Goal: Task Accomplishment & Management: Complete application form

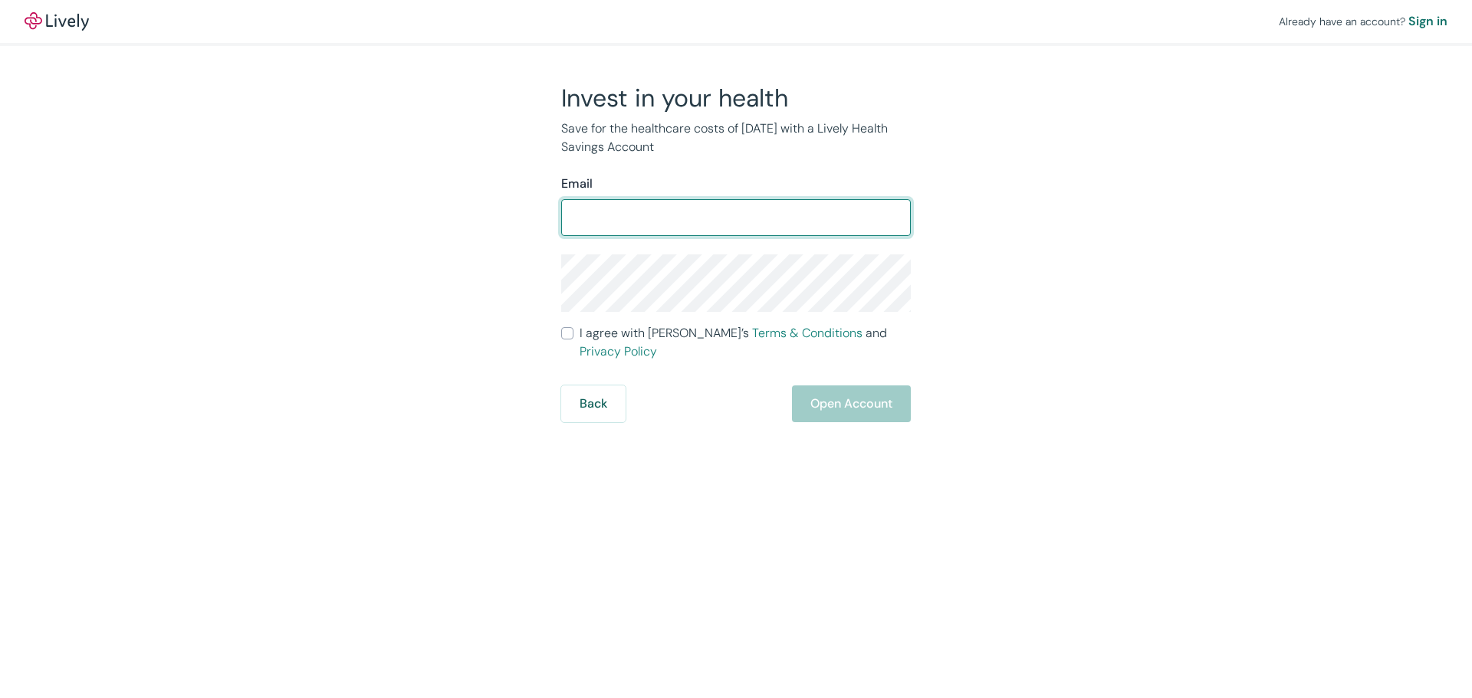
click at [721, 215] on input "Email" at bounding box center [736, 217] width 350 height 31
type input "[EMAIL_ADDRESS][DOMAIN_NAME]"
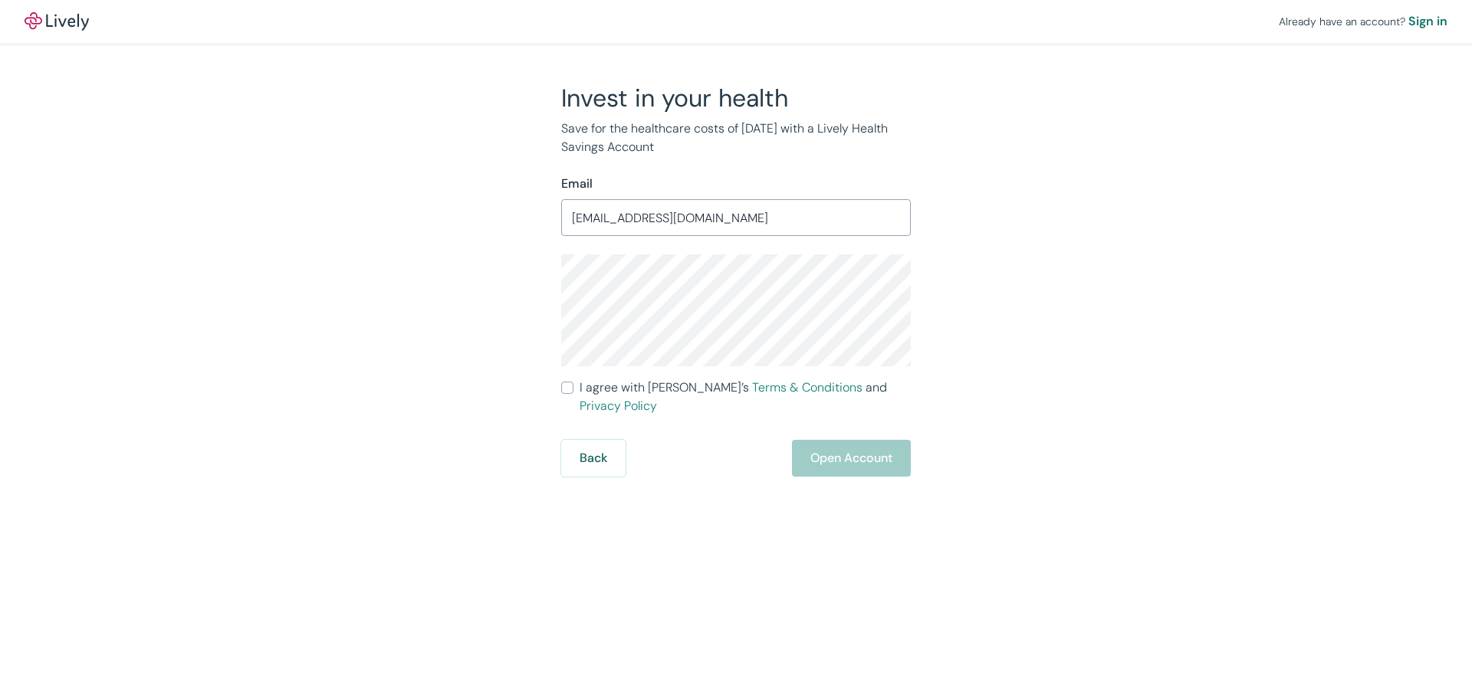
click at [1017, 322] on div "Invest in your health Save for the healthcare costs of [DATE] with a Lively Hea…" at bounding box center [727, 280] width 736 height 394
click at [999, 449] on div "Invest in your health Save for the healthcare costs of [DATE] with a Lively Hea…" at bounding box center [727, 280] width 736 height 394
click at [573, 387] on label "I agree with Lively’s Terms & Conditions and Privacy Policy" at bounding box center [736, 397] width 350 height 37
click at [573, 387] on input "I agree with Lively’s Terms & Conditions and Privacy Policy" at bounding box center [567, 388] width 12 height 12
checkbox input "true"
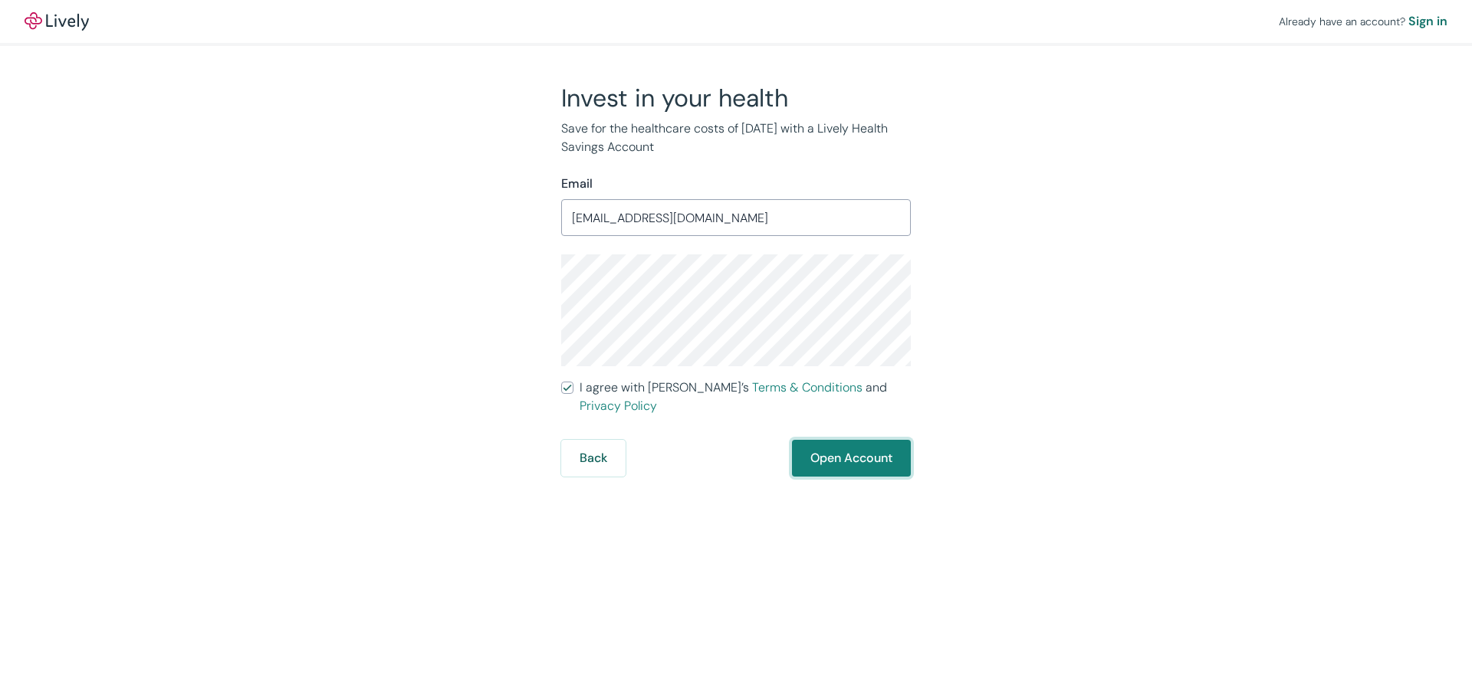
click at [848, 440] on button "Open Account" at bounding box center [851, 458] width 119 height 37
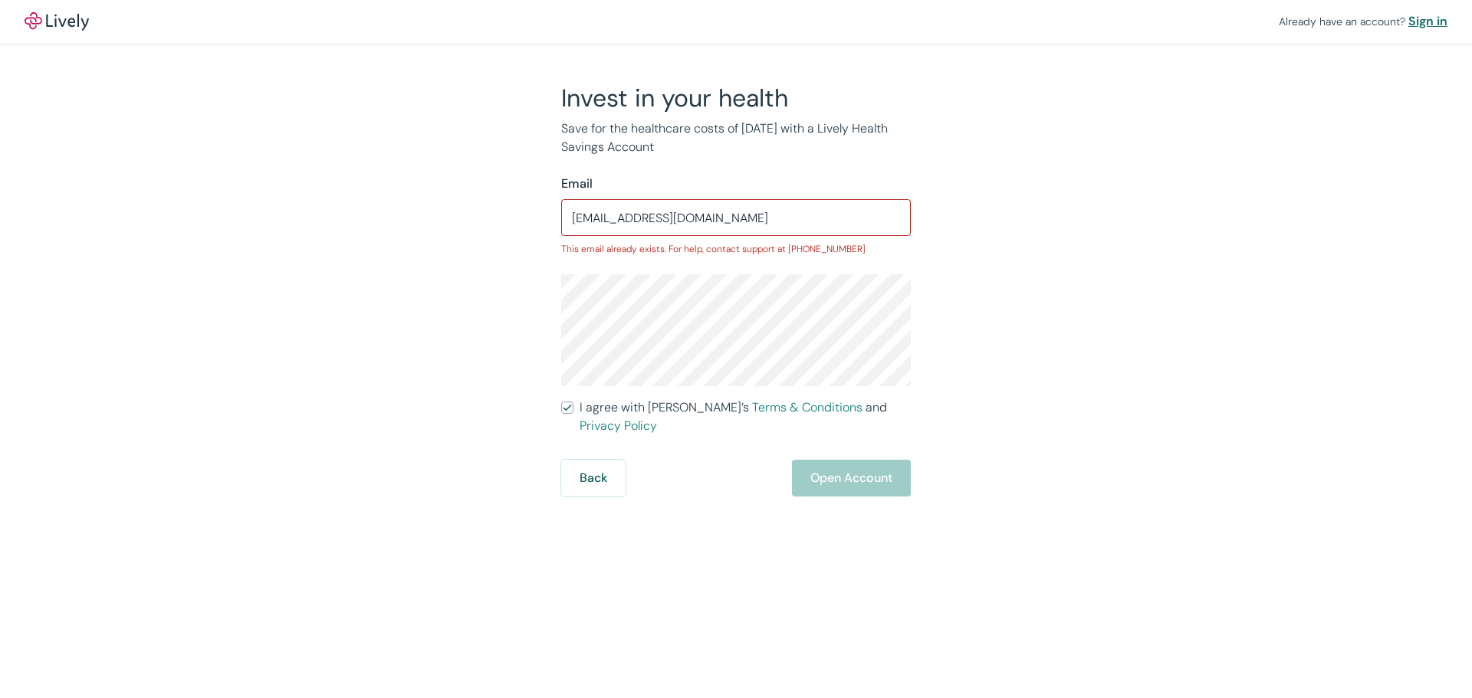
click at [1424, 22] on div "Sign in" at bounding box center [1427, 21] width 39 height 18
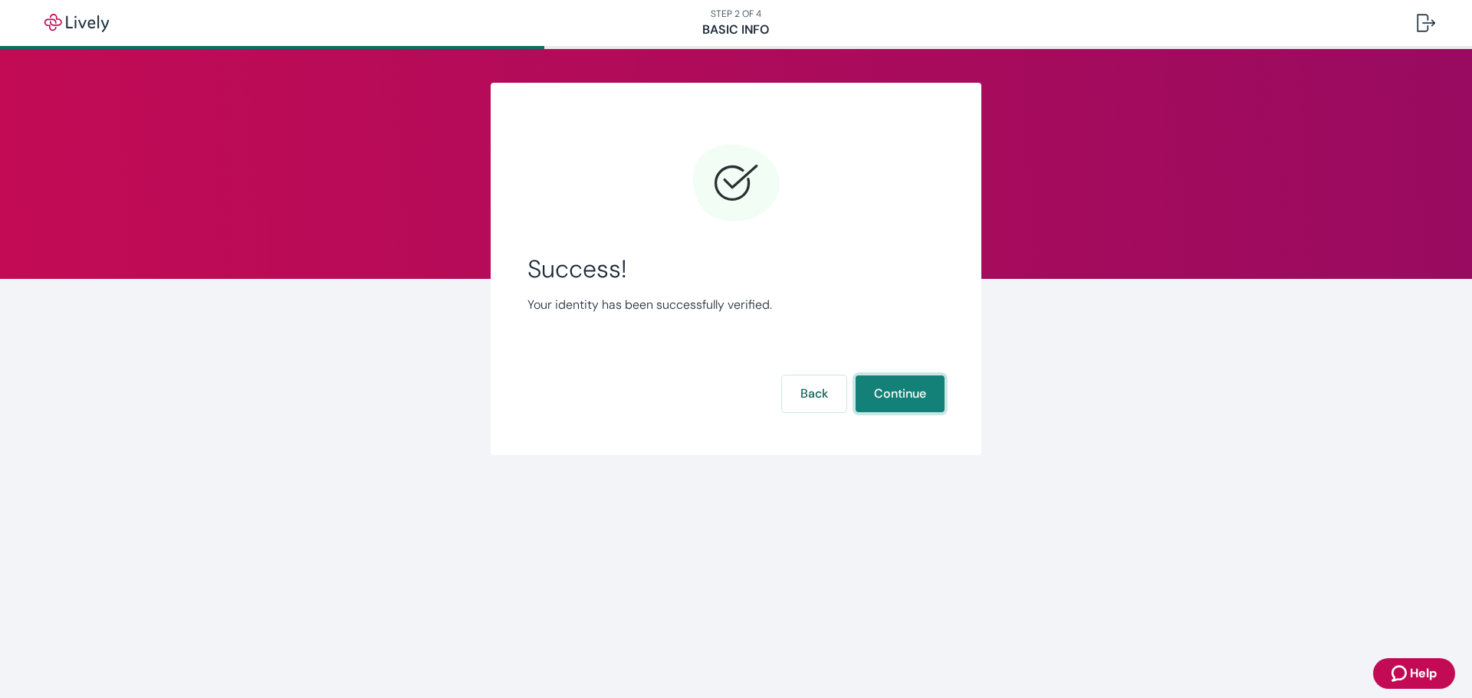
click at [918, 406] on button "Continue" at bounding box center [900, 394] width 89 height 37
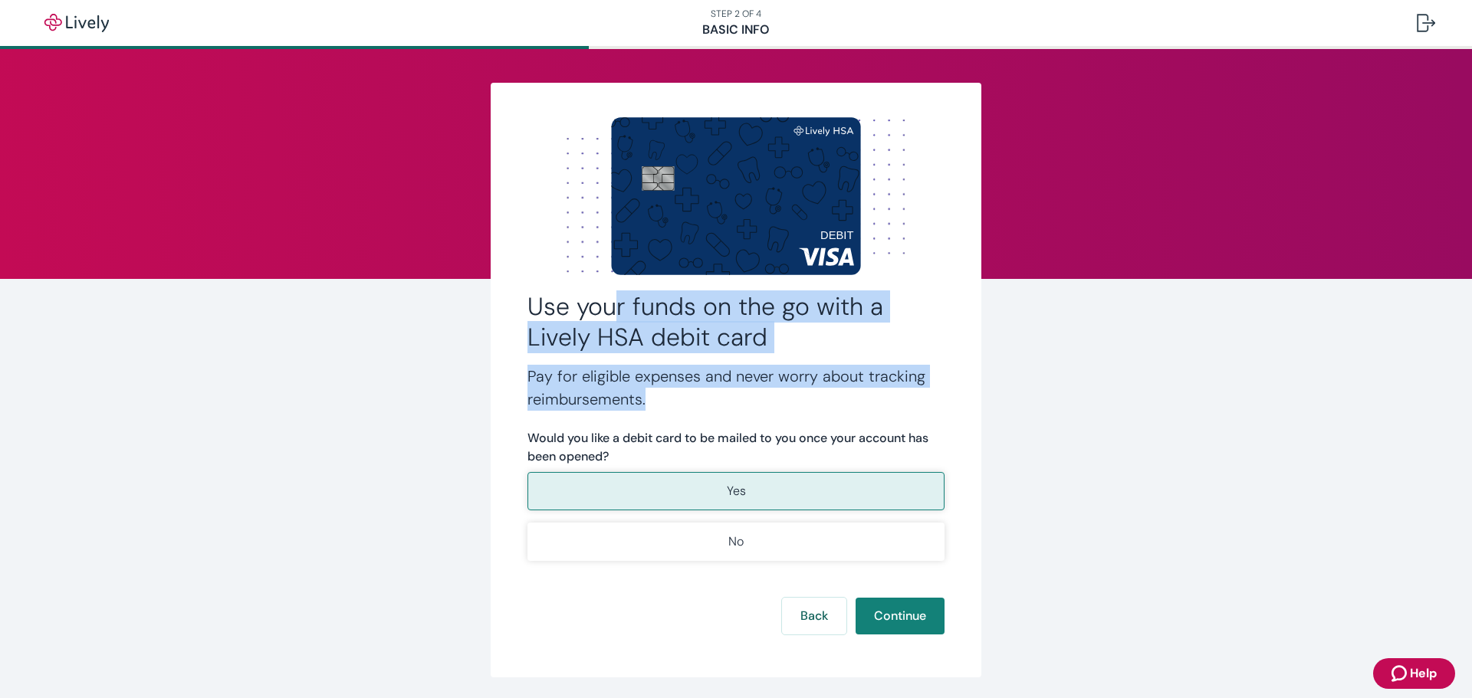
drag, startPoint x: 780, startPoint y: 404, endPoint x: 611, endPoint y: 317, distance: 190.0
click at [611, 317] on div "Use your funds on the go with a Lively HSA debit card Pay for eligible expenses…" at bounding box center [736, 380] width 491 height 595
click at [744, 489] on button "Yes" at bounding box center [735, 491] width 417 height 38
click at [898, 617] on button "Continue" at bounding box center [900, 616] width 89 height 37
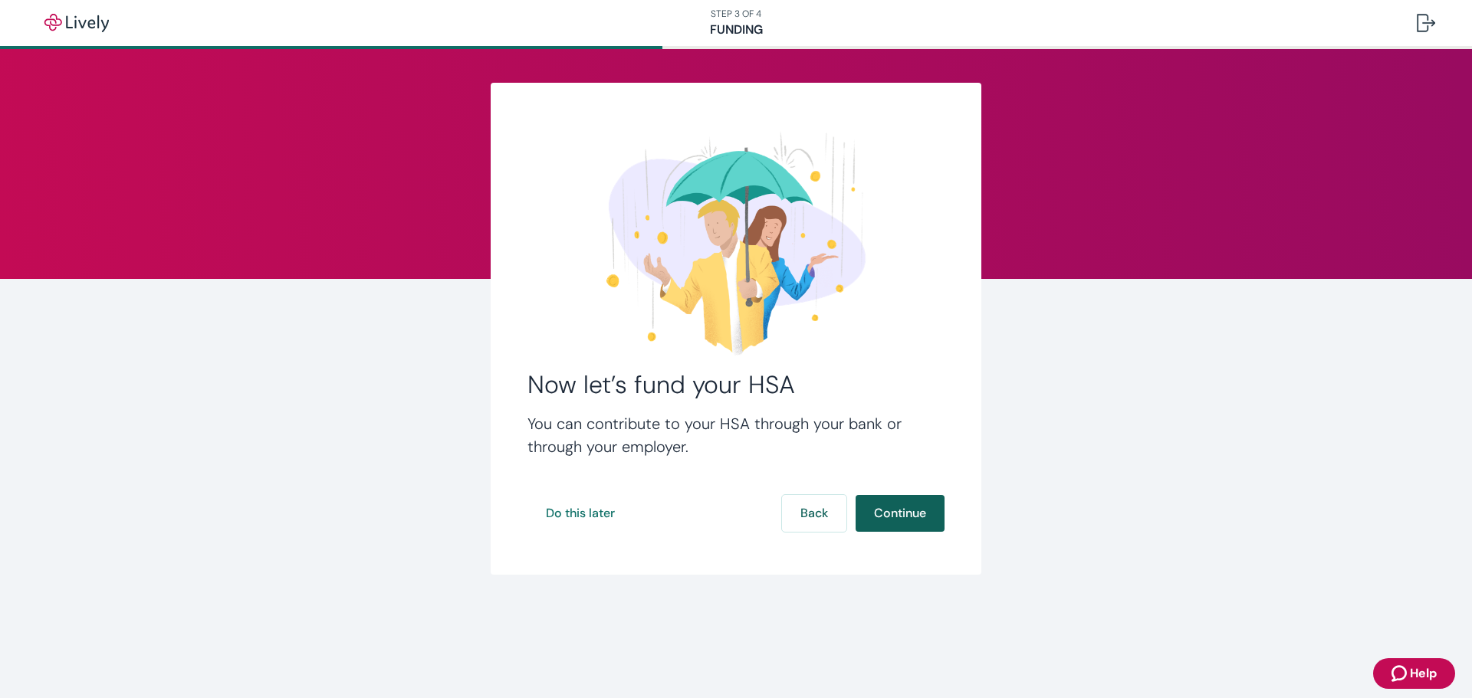
click at [911, 515] on button "Continue" at bounding box center [900, 513] width 89 height 37
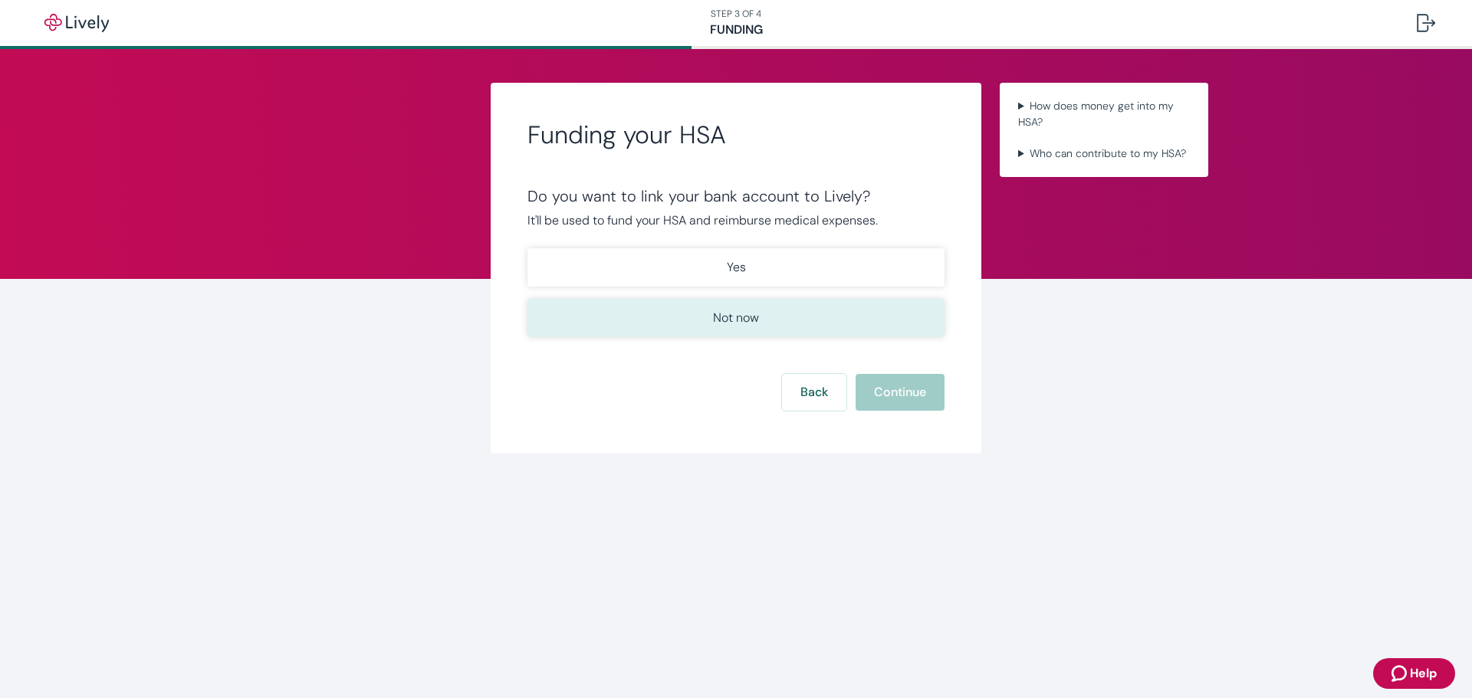
click at [812, 321] on button "Not now" at bounding box center [735, 318] width 417 height 38
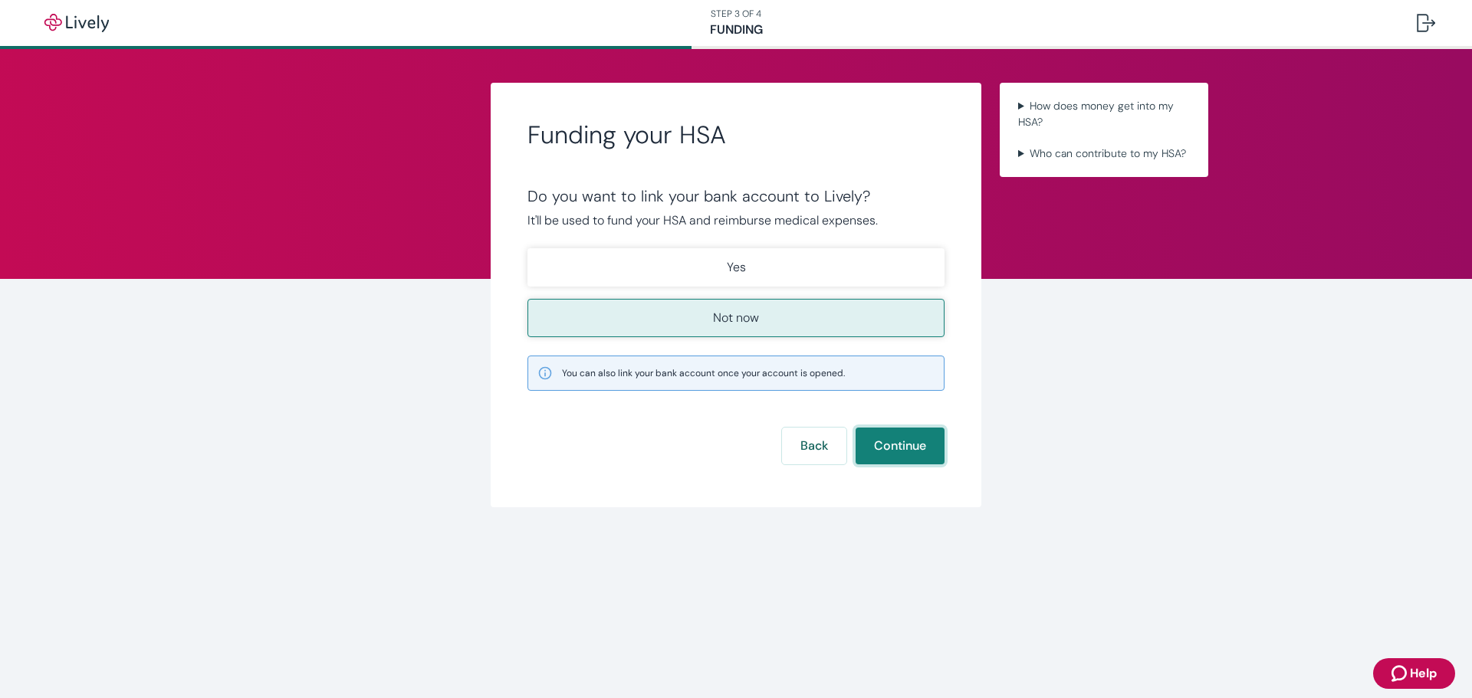
click at [911, 449] on button "Continue" at bounding box center [900, 446] width 89 height 37
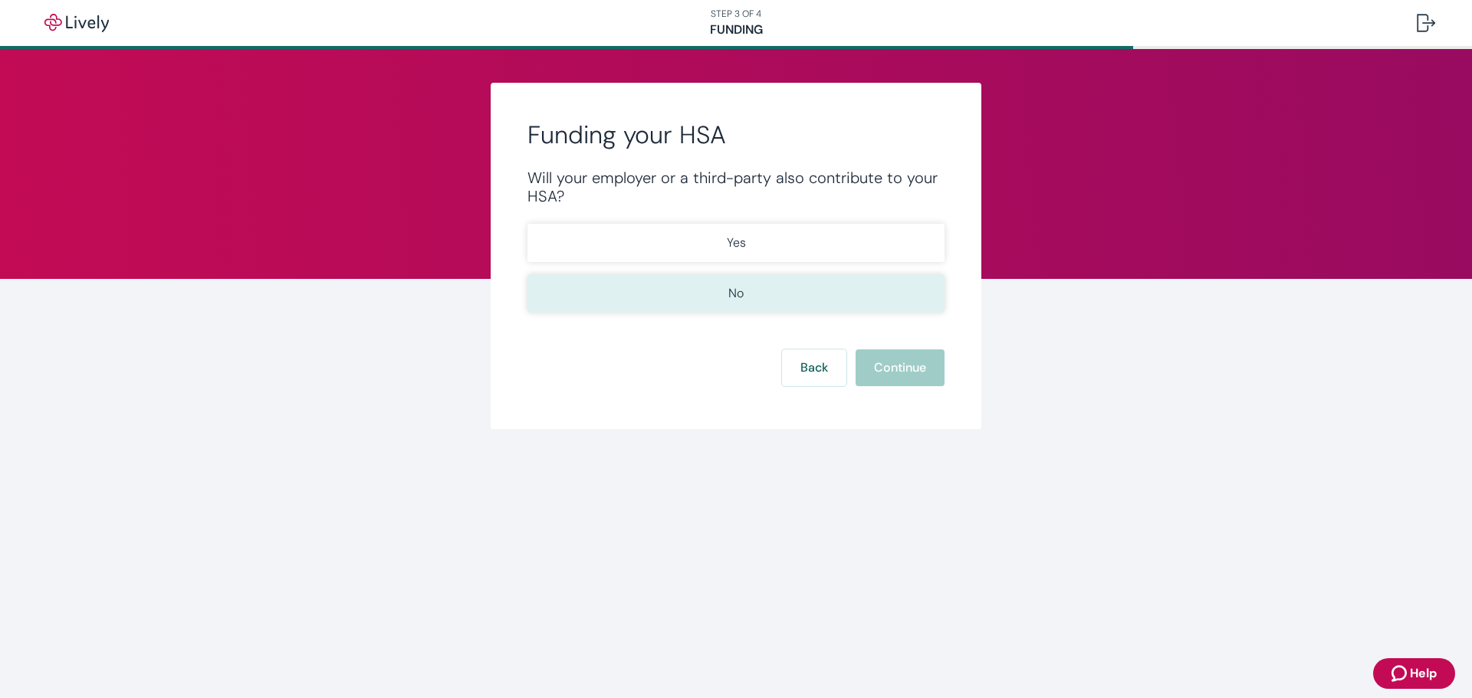
click at [765, 291] on button "No" at bounding box center [735, 293] width 417 height 38
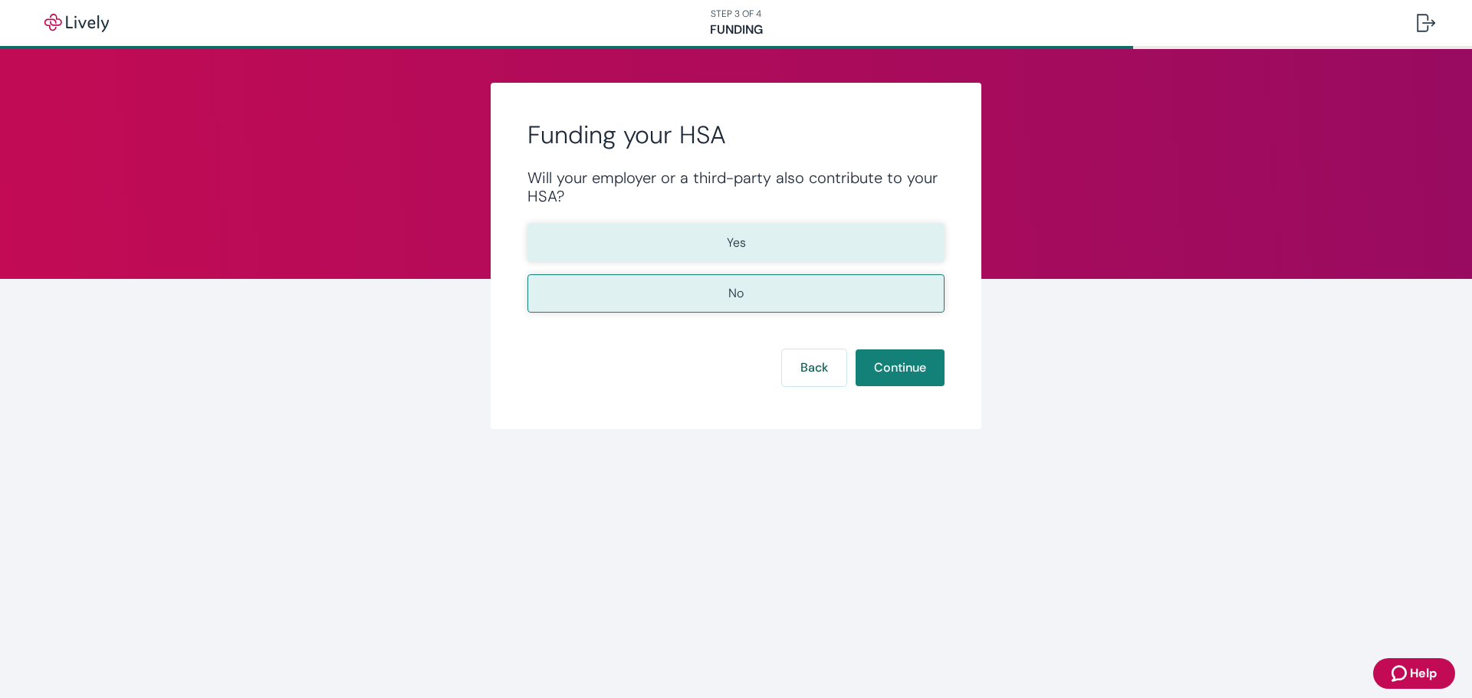
click at [759, 247] on button "Yes" at bounding box center [735, 243] width 417 height 38
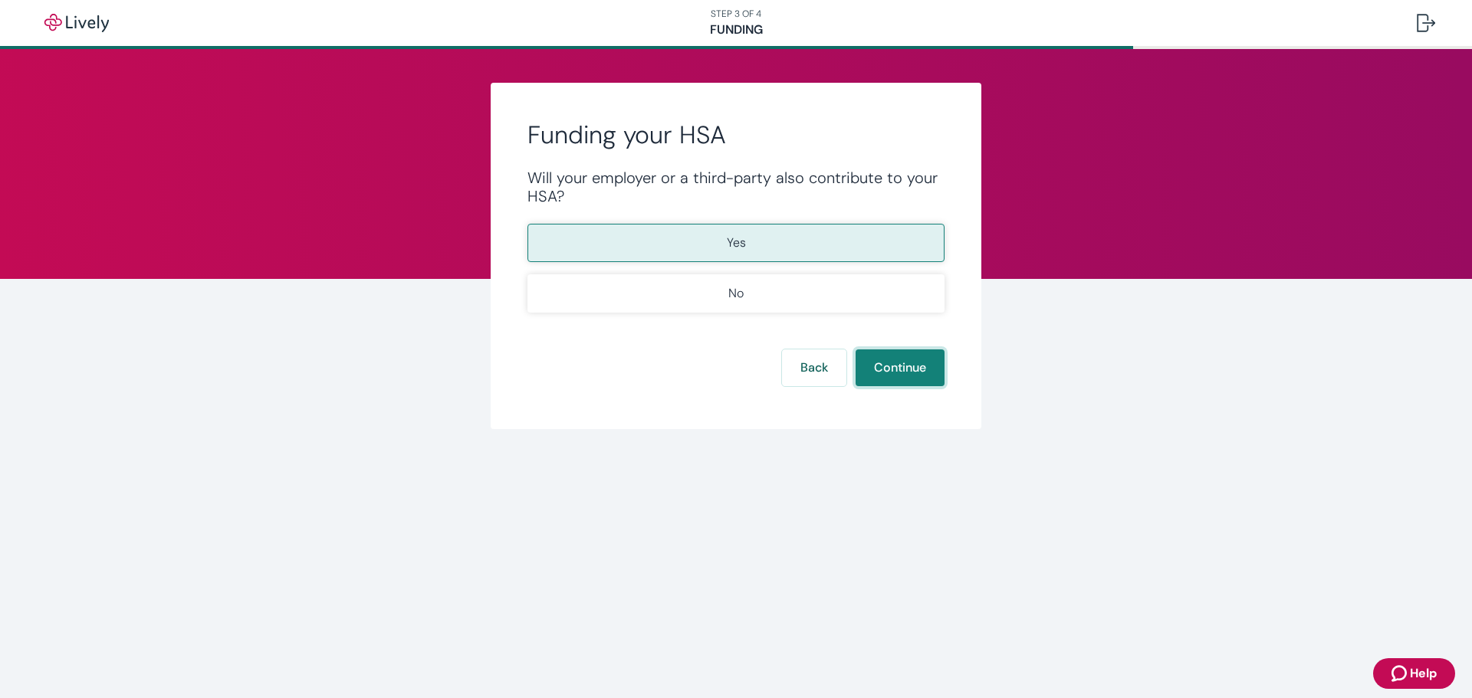
click at [908, 375] on button "Continue" at bounding box center [900, 368] width 89 height 37
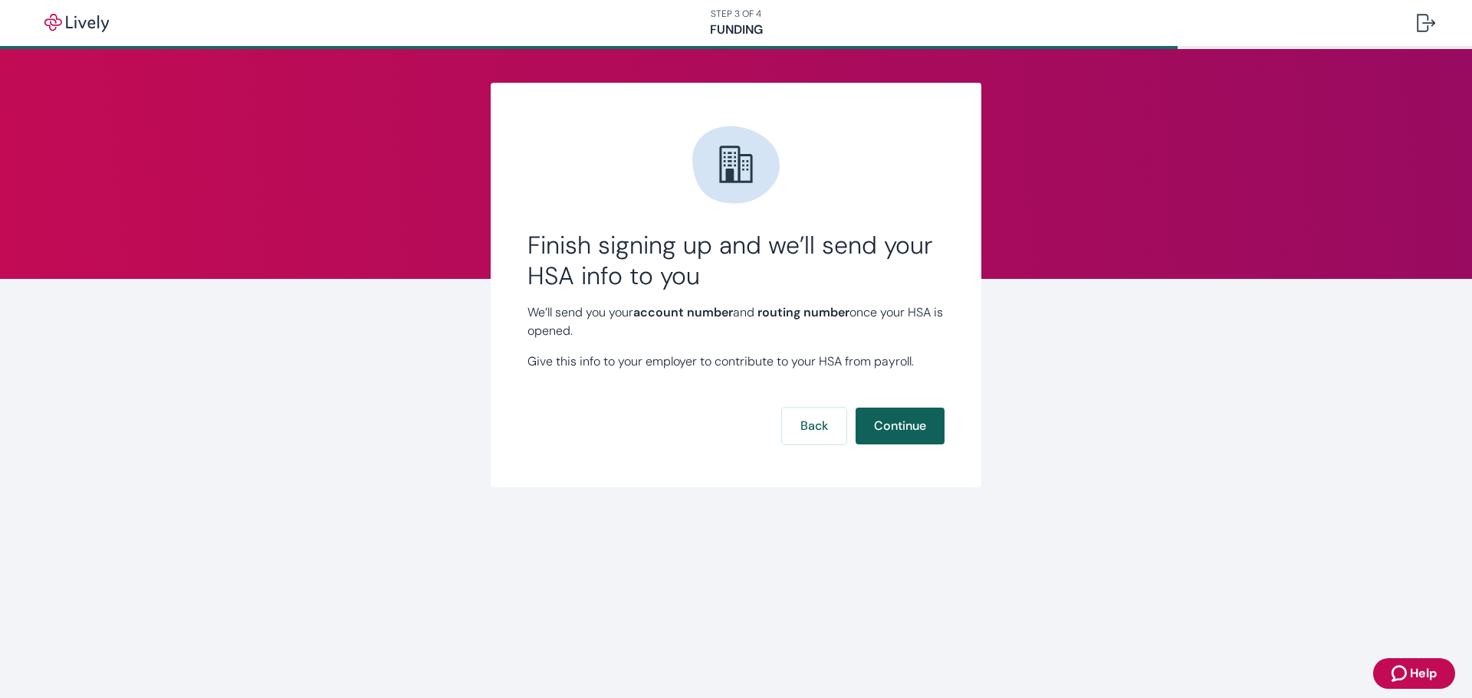
click at [920, 430] on button "Continue" at bounding box center [900, 426] width 89 height 37
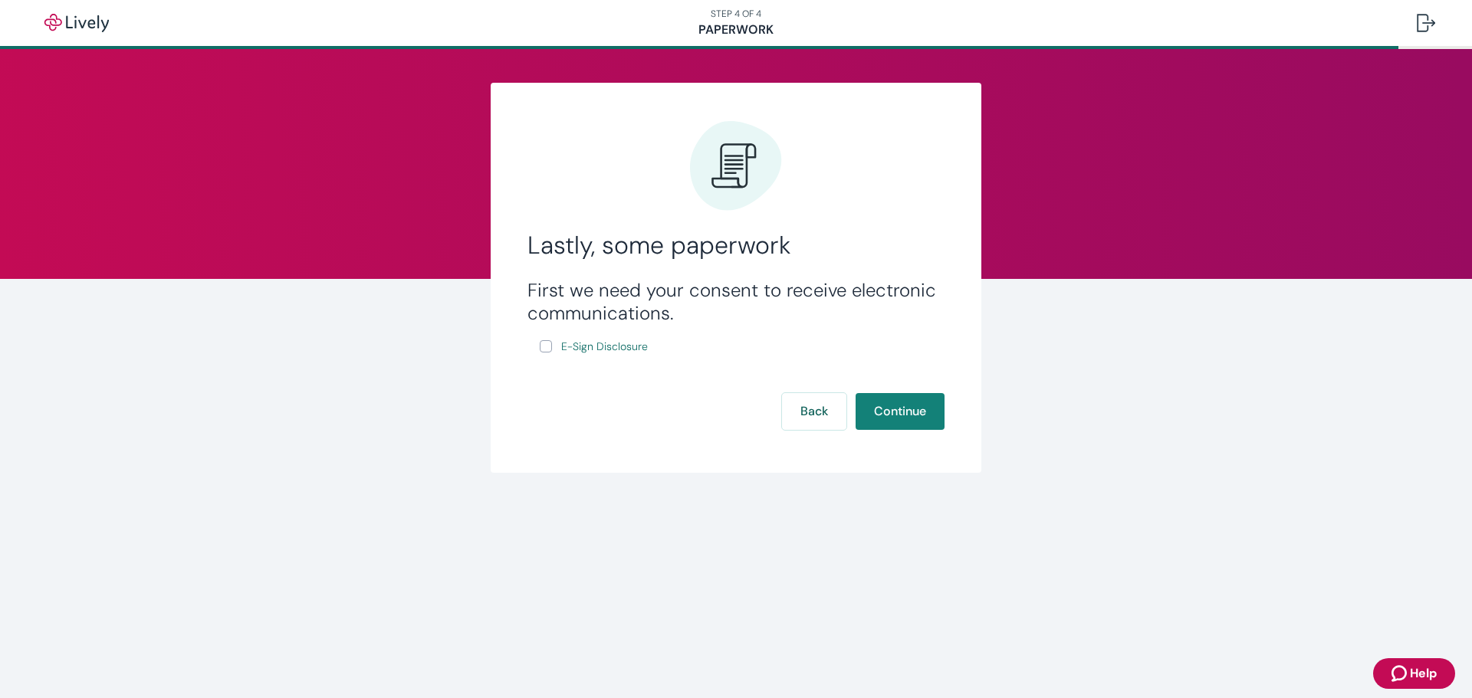
click at [547, 347] on input "E-Sign Disclosure" at bounding box center [546, 346] width 12 height 12
checkbox input "true"
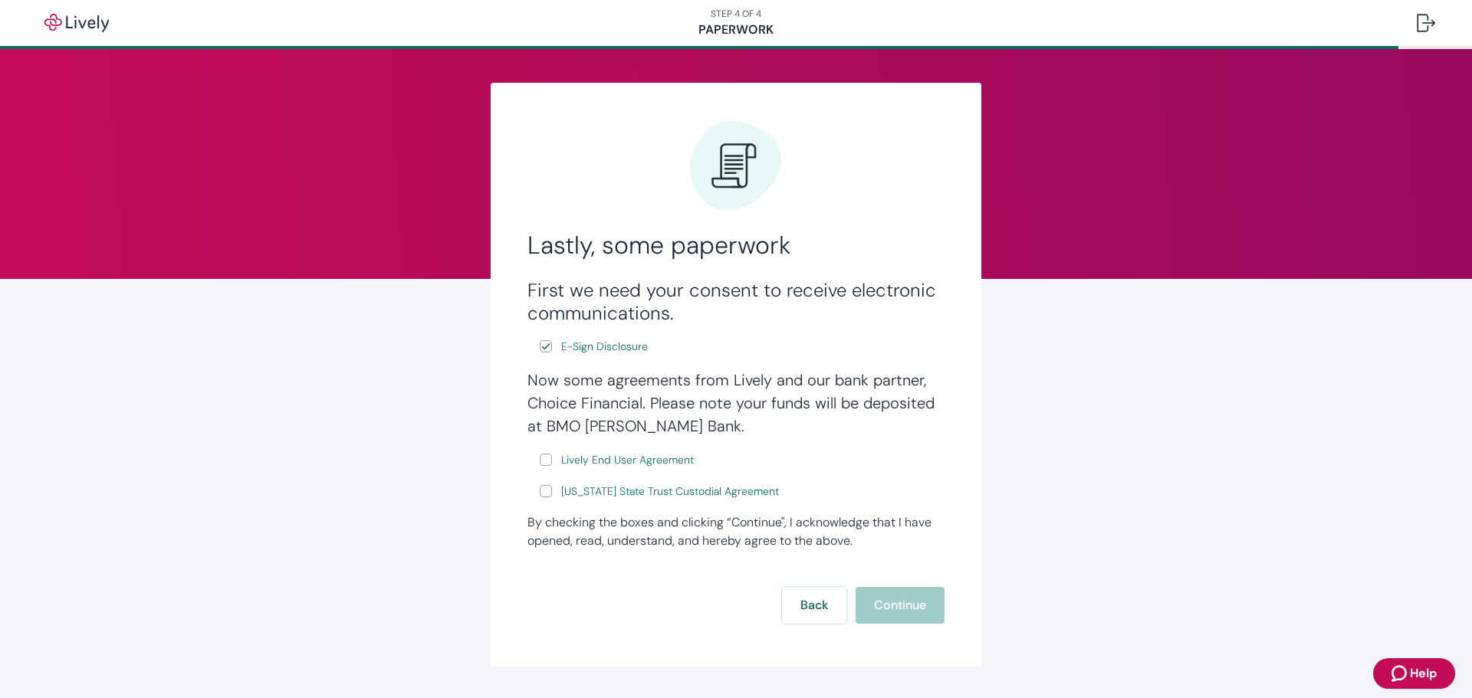
click at [540, 459] on input "Lively End User Agreement" at bounding box center [546, 460] width 12 height 12
checkbox input "true"
click at [540, 491] on input "Wyoming State Trust Custodial Agreement" at bounding box center [546, 491] width 12 height 12
checkbox input "true"
click at [913, 609] on button "Continue" at bounding box center [900, 605] width 89 height 37
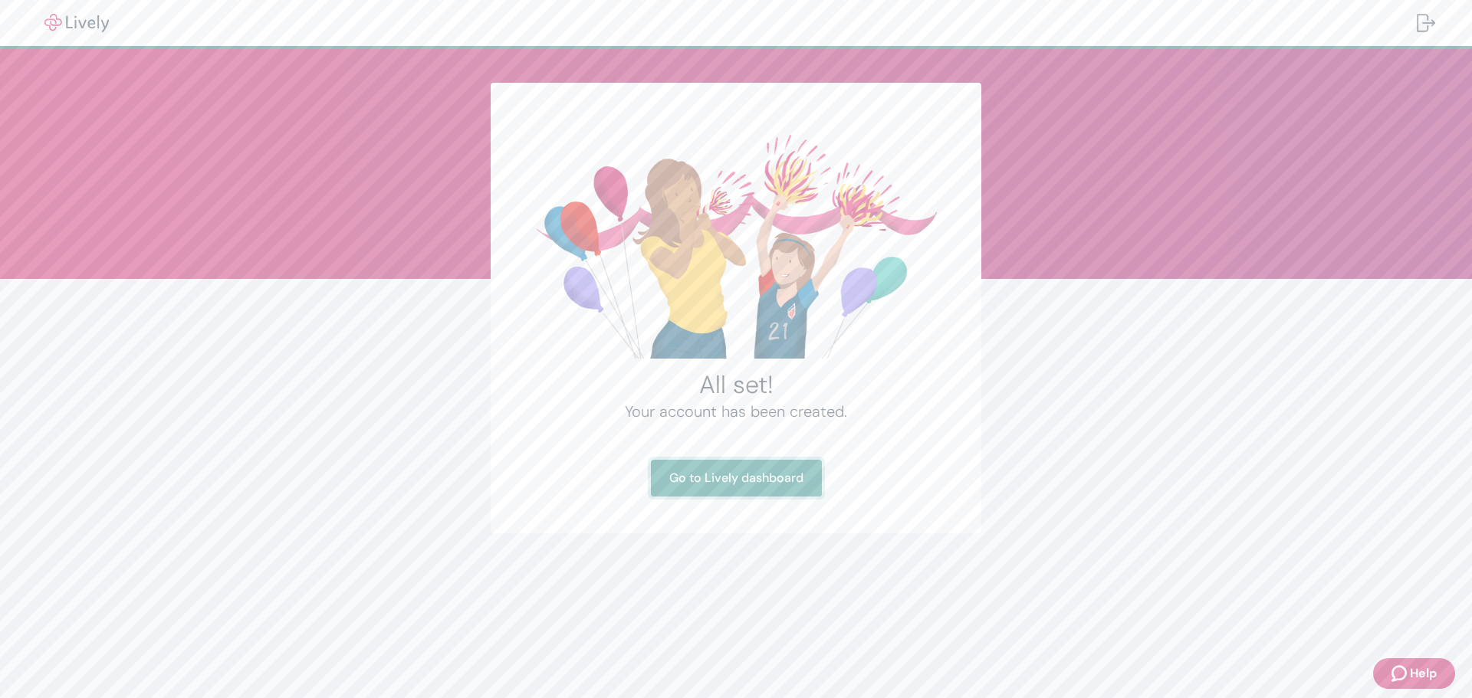
click at [736, 477] on link "Go to Lively dashboard" at bounding box center [736, 478] width 171 height 37
